Goal: Find contact information: Find contact information

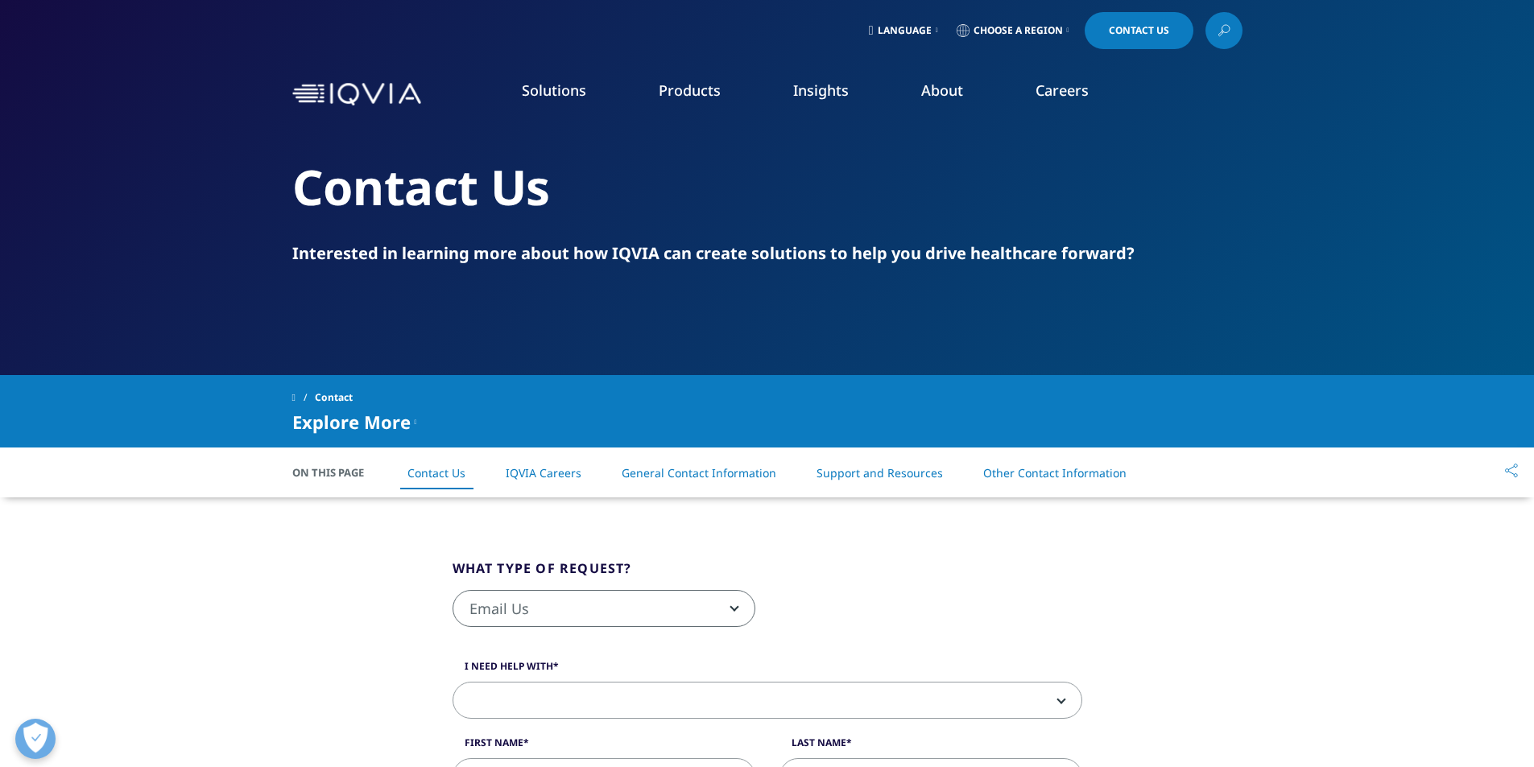
click at [331, 97] on img at bounding box center [356, 94] width 129 height 23
